Goal: Communication & Community: Connect with others

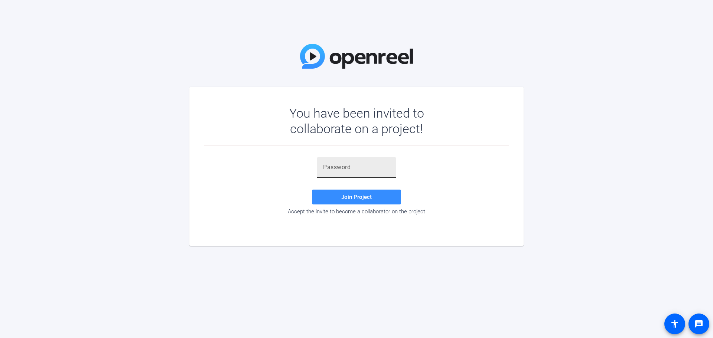
click at [361, 167] on input "text" at bounding box center [356, 167] width 67 height 9
paste input "h#Zv=+"
click at [368, 195] on span "Join Project" at bounding box center [356, 197] width 30 height 7
click at [356, 170] on input "h#Zv=+" at bounding box center [356, 167] width 67 height 9
drag, startPoint x: 356, startPoint y: 170, endPoint x: 224, endPoint y: 171, distance: 132.2
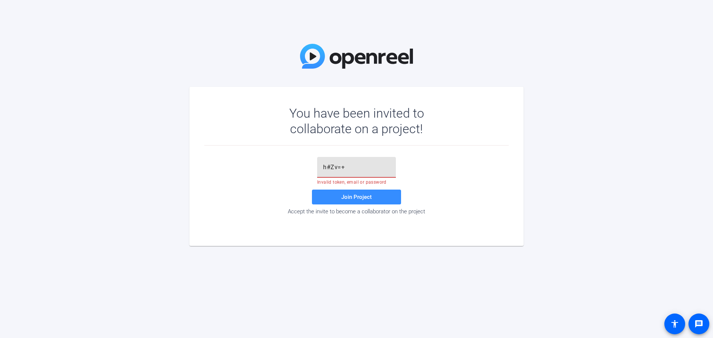
click at [224, 171] on div "h#Zv=+ Invalid token, email or password Join Project Accept the invite to becom…" at bounding box center [356, 186] width 305 height 58
type input "h#Zv=+"
click at [354, 193] on span at bounding box center [356, 197] width 89 height 18
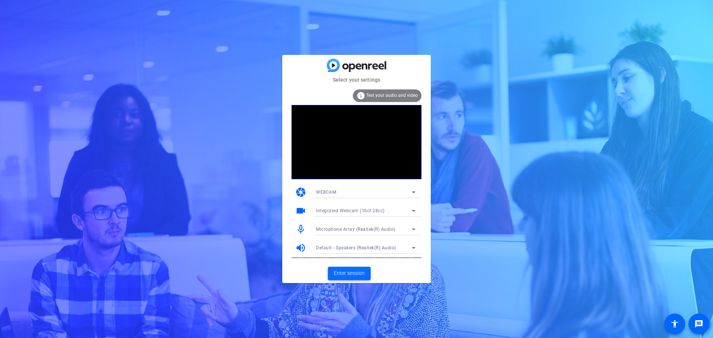
click at [346, 274] on span "Enter session" at bounding box center [349, 274] width 31 height 8
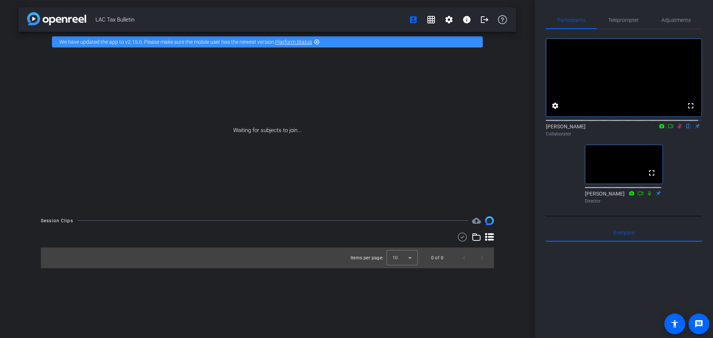
click at [677, 129] on icon at bounding box center [680, 126] width 6 height 5
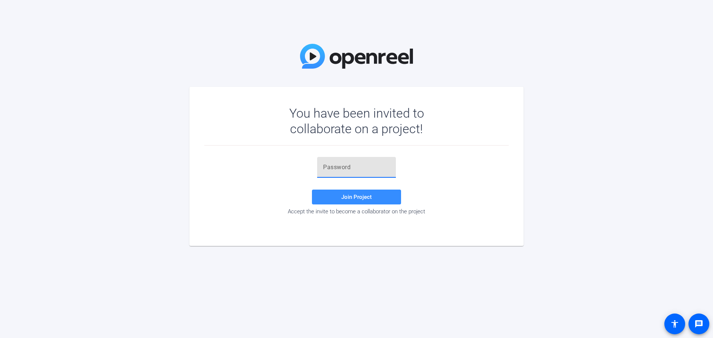
click at [326, 170] on input "text" at bounding box center [356, 167] width 67 height 9
type input "h#Zv=+"
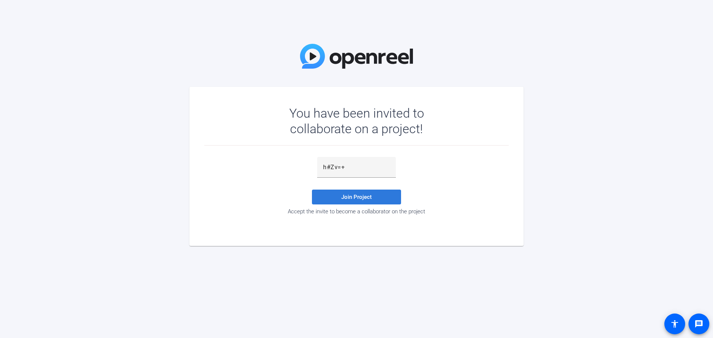
click at [362, 195] on span "Join Project" at bounding box center [356, 197] width 30 height 7
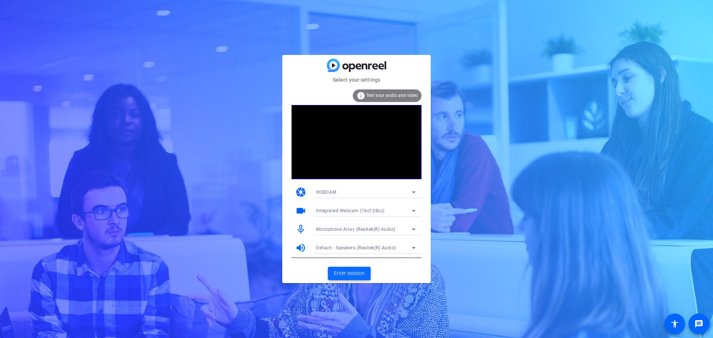
click at [361, 276] on span "Enter session" at bounding box center [349, 274] width 31 height 8
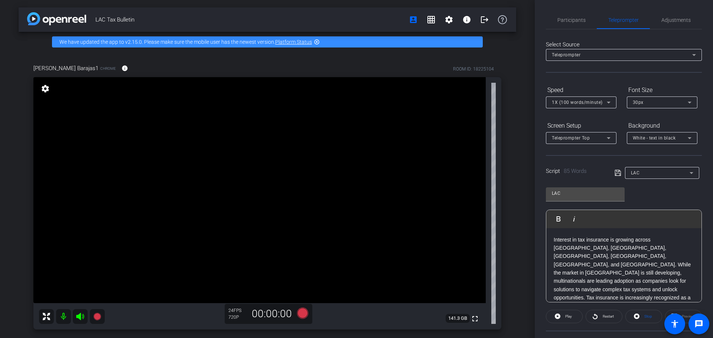
click at [82, 318] on icon at bounding box center [80, 316] width 8 height 7
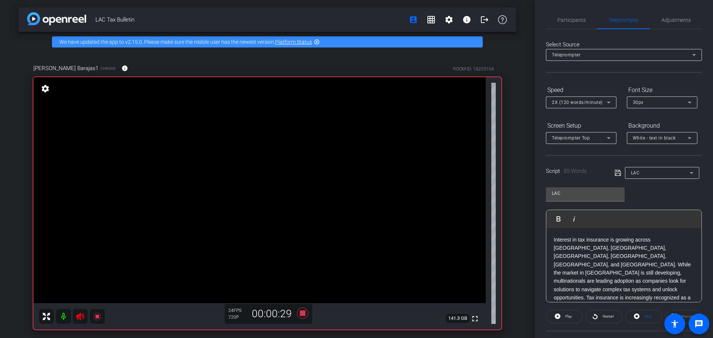
click at [78, 320] on icon at bounding box center [80, 316] width 9 height 9
click at [83, 316] on icon at bounding box center [80, 316] width 9 height 9
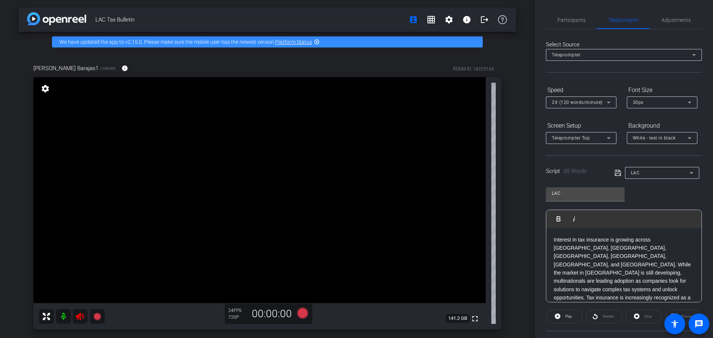
click at [83, 315] on icon at bounding box center [80, 316] width 9 height 9
click at [80, 320] on icon at bounding box center [80, 316] width 9 height 9
click at [81, 320] on icon at bounding box center [80, 316] width 8 height 7
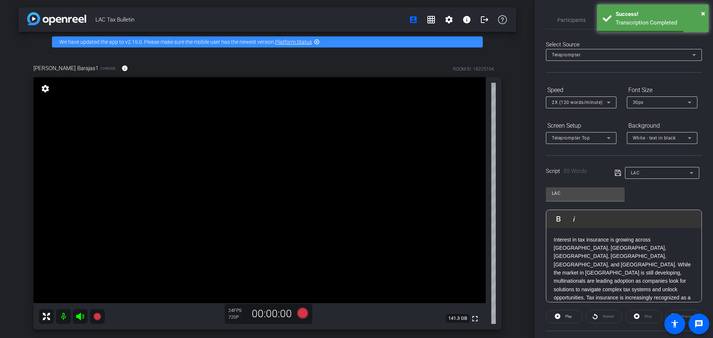
click at [65, 317] on mat-icon at bounding box center [63, 316] width 15 height 15
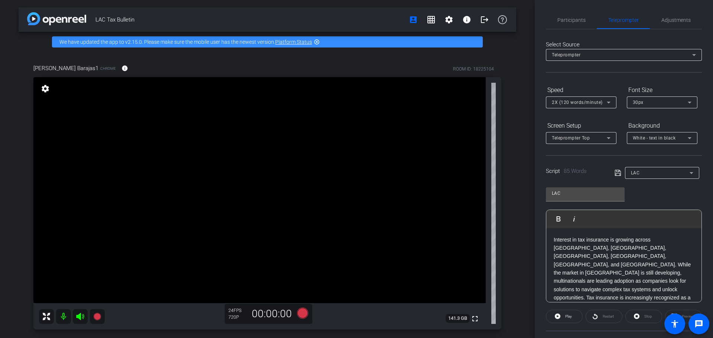
click at [64, 314] on mat-icon at bounding box center [63, 316] width 15 height 15
click at [66, 318] on mat-icon at bounding box center [63, 316] width 15 height 15
click at [61, 317] on mat-icon at bounding box center [63, 316] width 15 height 15
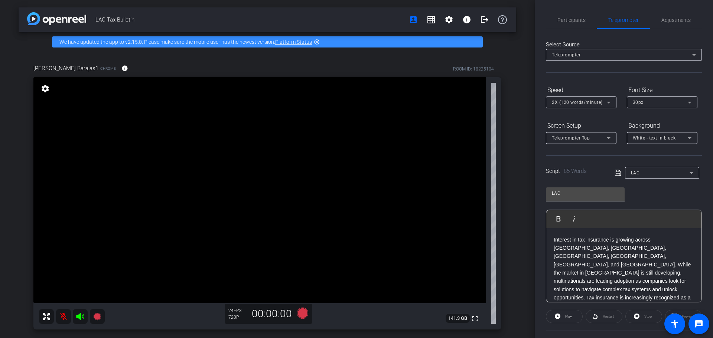
click at [61, 317] on mat-icon at bounding box center [63, 316] width 15 height 15
